Goal: Transaction & Acquisition: Purchase product/service

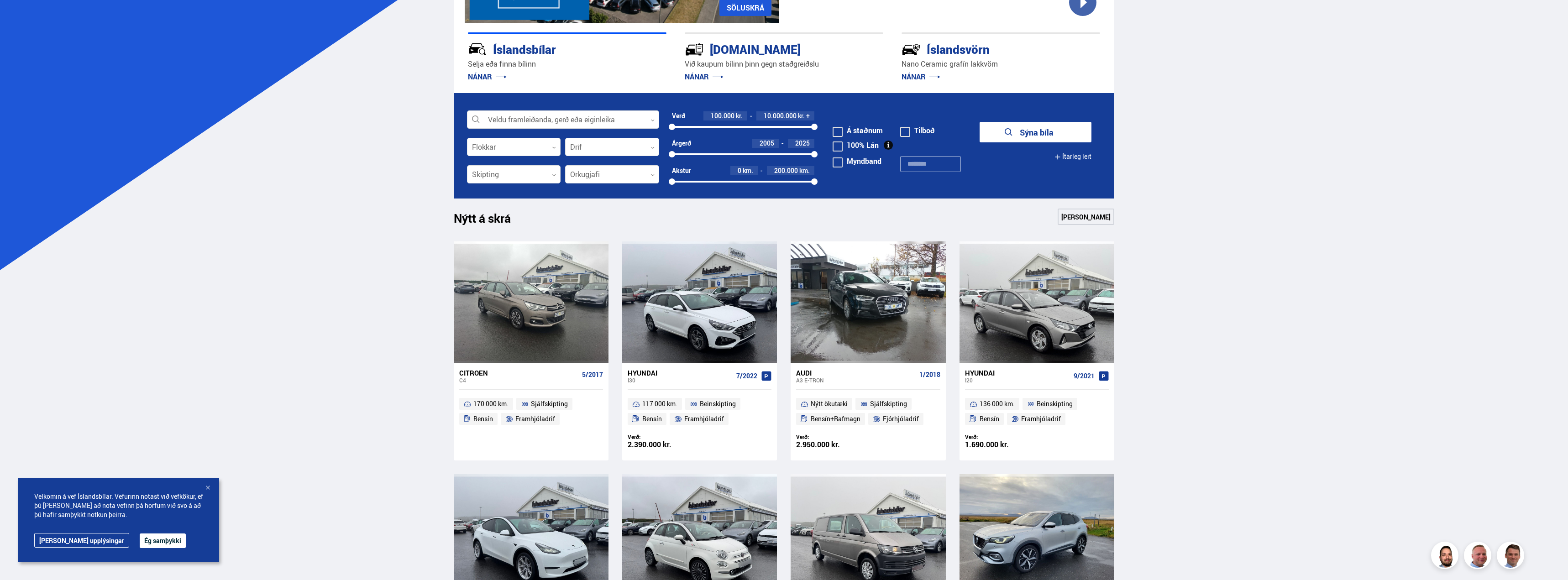
scroll to position [137, 0]
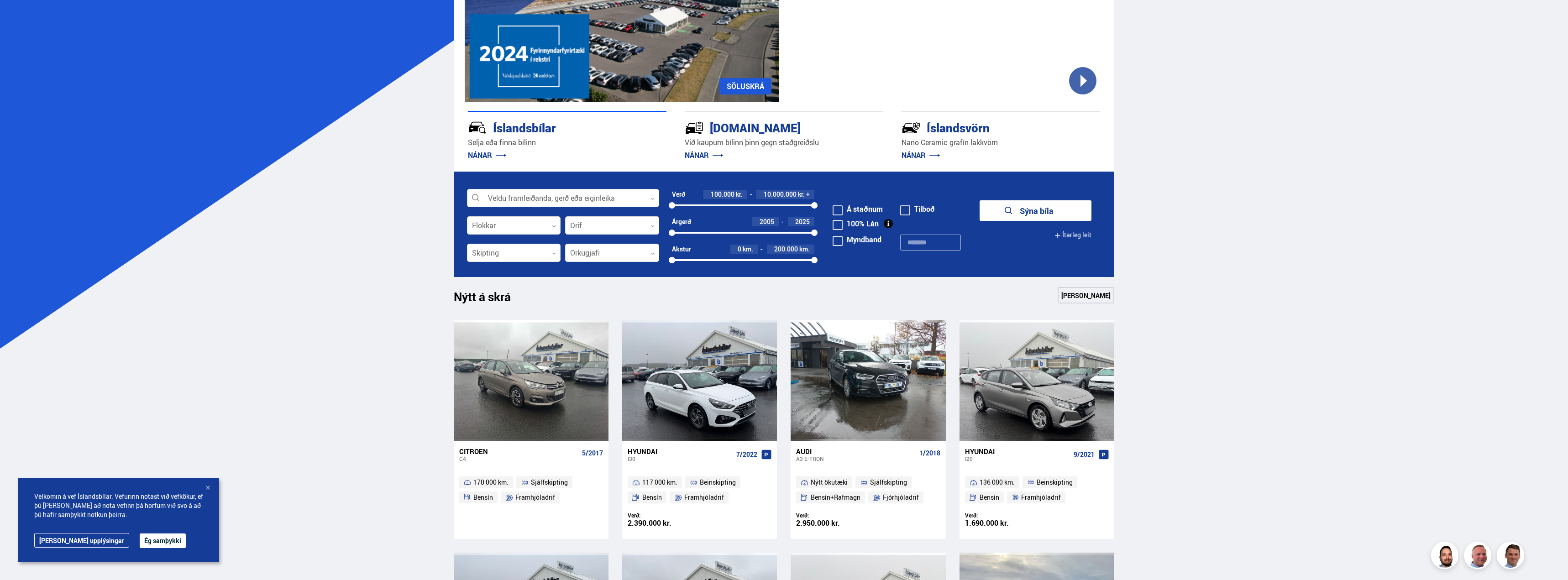
click at [521, 197] on div at bounding box center [563, 198] width 192 height 18
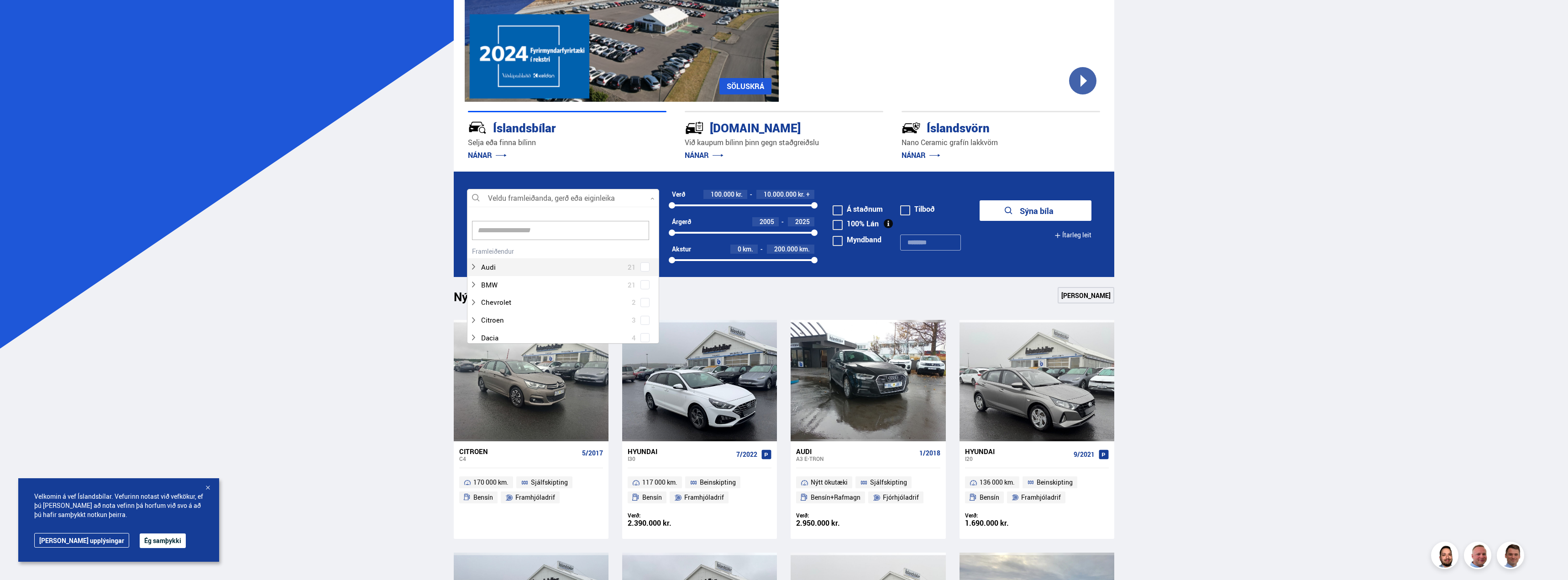
scroll to position [136, 189]
click at [531, 226] on input at bounding box center [560, 230] width 177 height 19
type input "**"
type input "***"
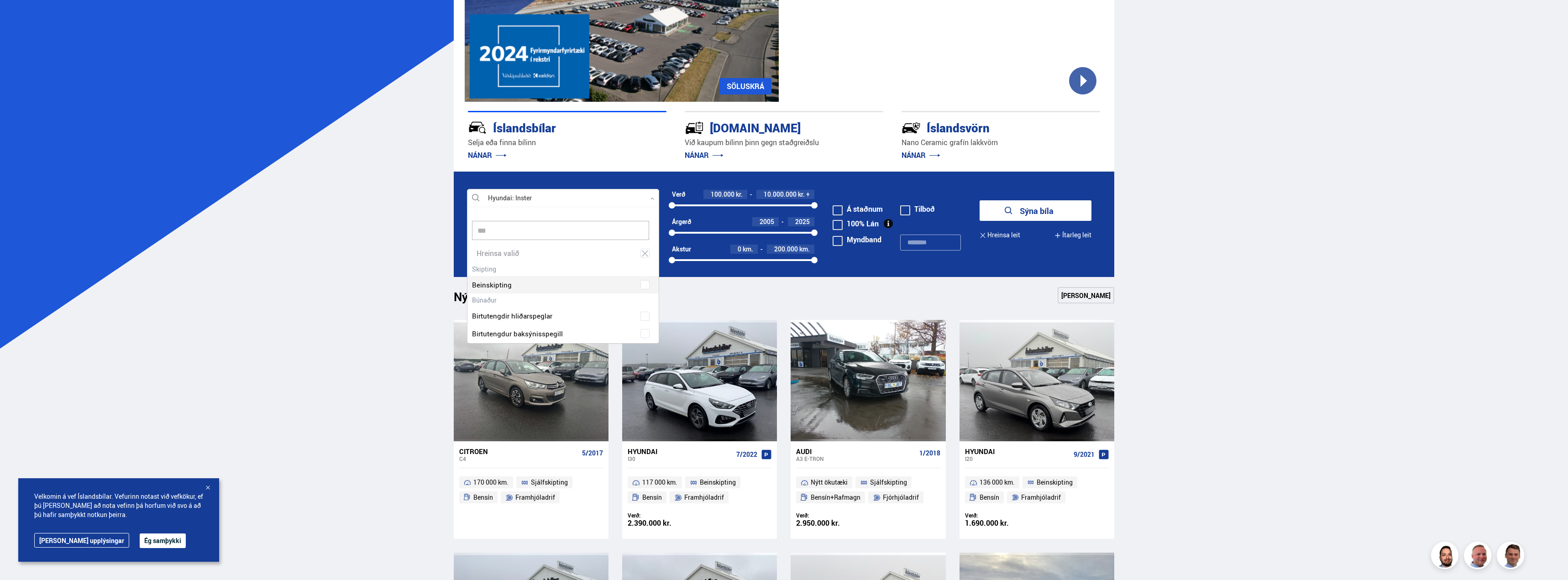
click at [640, 287] on div "Audi 21 BMW 21 Chevrolet 2 Citroen 3 Dacia 4 Dodge 1 Ducati 1 Fiat 4 Ford 28 Ho…" at bounding box center [563, 515] width 191 height 505
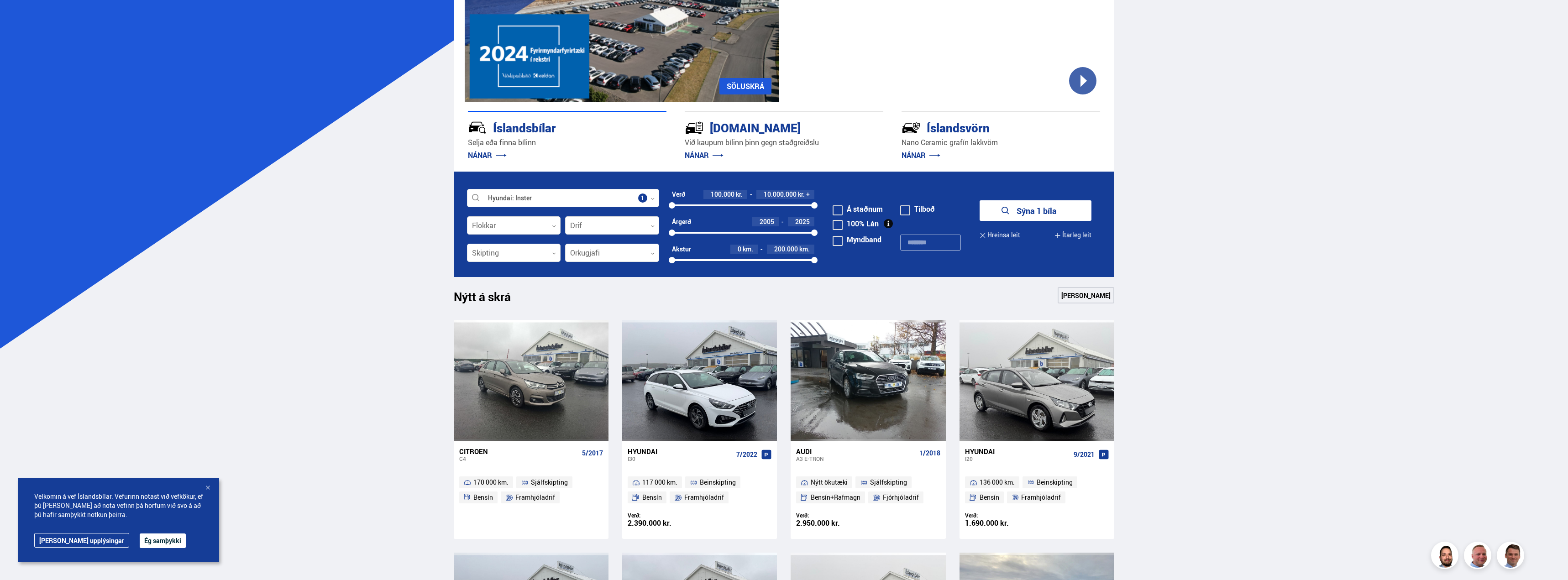
click at [1007, 204] on button "Sýna 1 bíla" at bounding box center [1035, 211] width 112 height 21
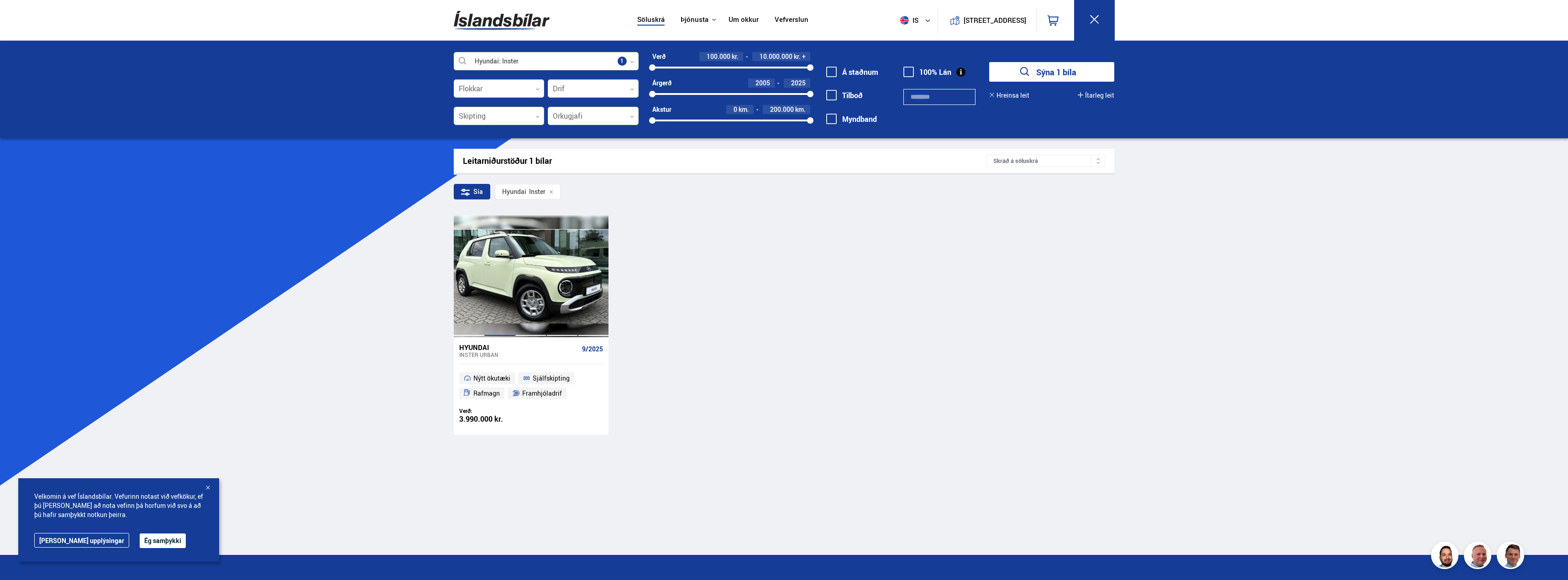
click at [503, 280] on div at bounding box center [500, 276] width 31 height 121
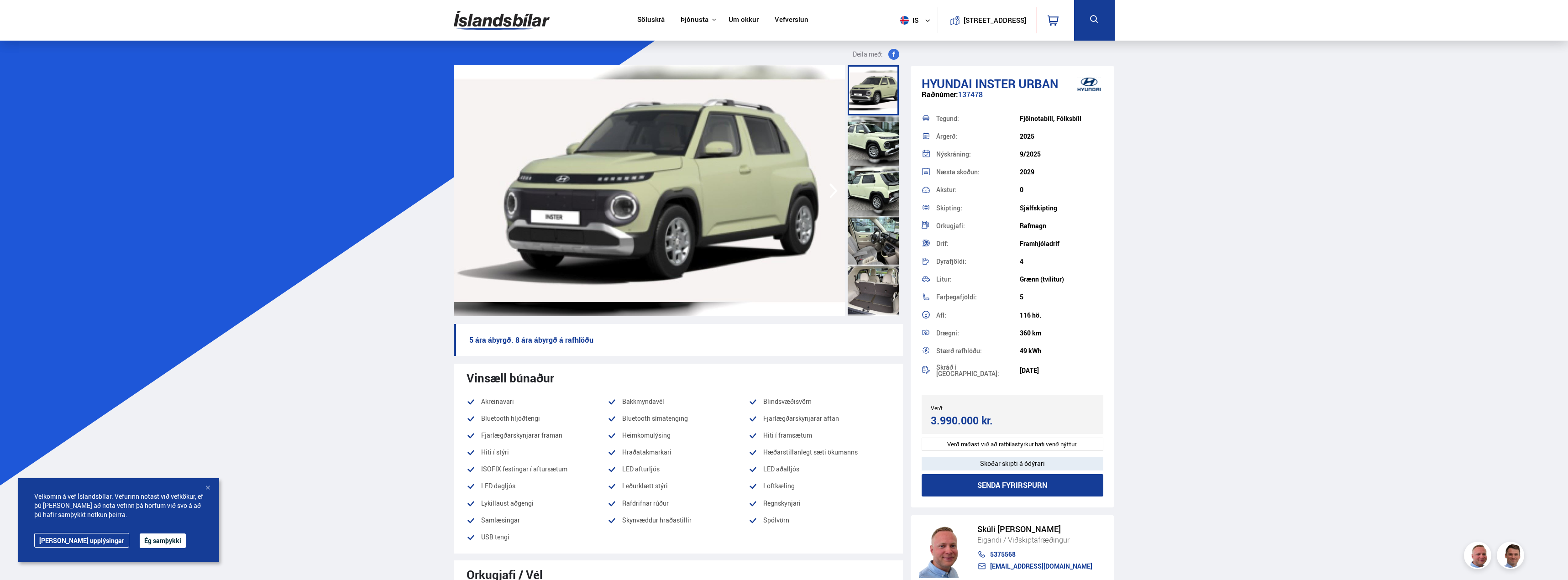
click at [680, 211] on img at bounding box center [649, 190] width 391 height 251
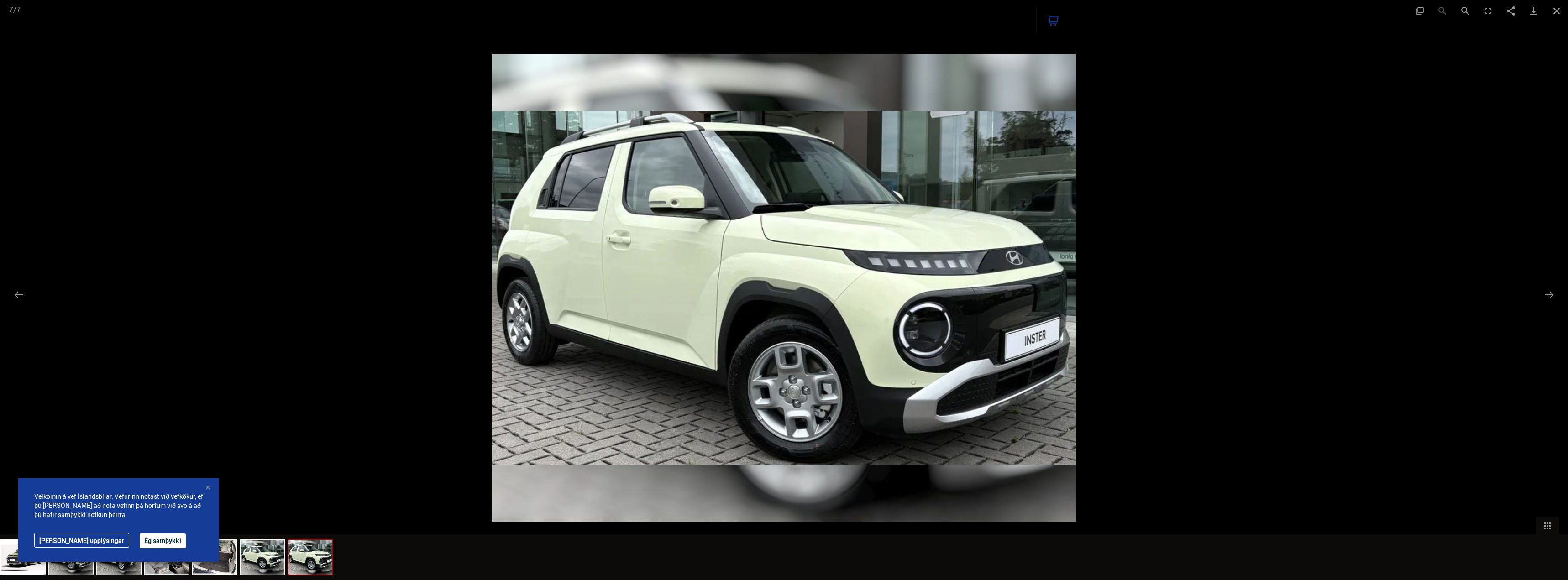
click at [1083, 196] on div at bounding box center [784, 290] width 1568 height 580
